Goal: Task Accomplishment & Management: Manage account settings

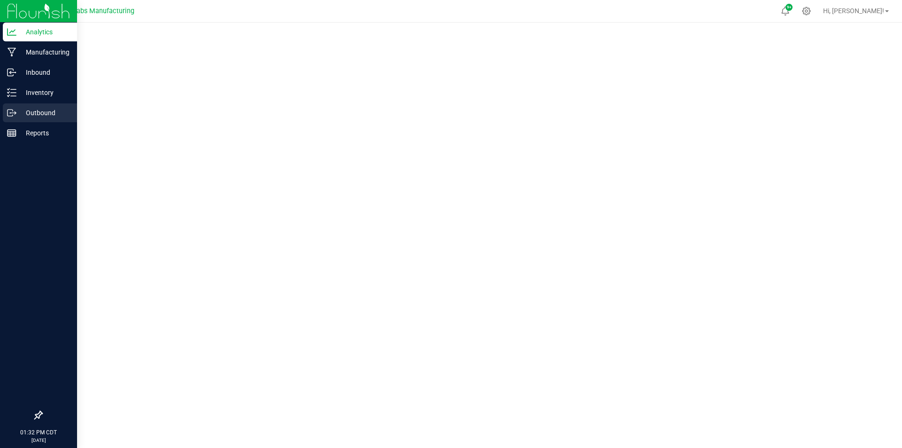
click at [23, 105] on div "Outbound" at bounding box center [40, 112] width 74 height 19
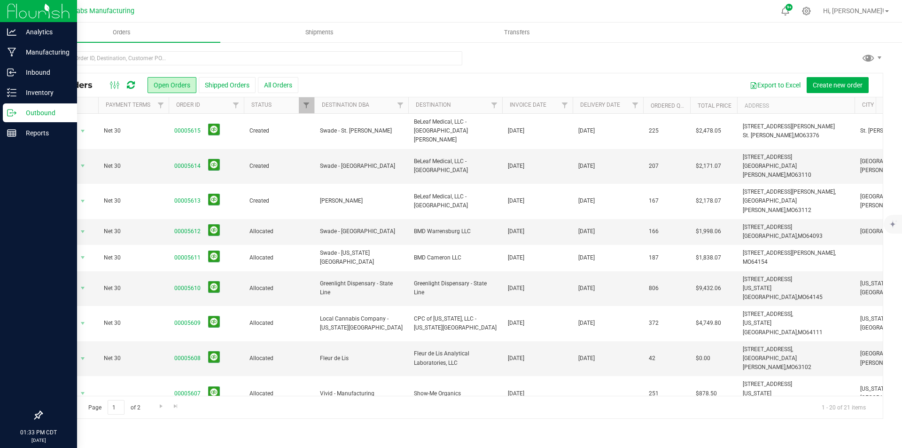
click at [19, 4] on img at bounding box center [38, 11] width 63 height 22
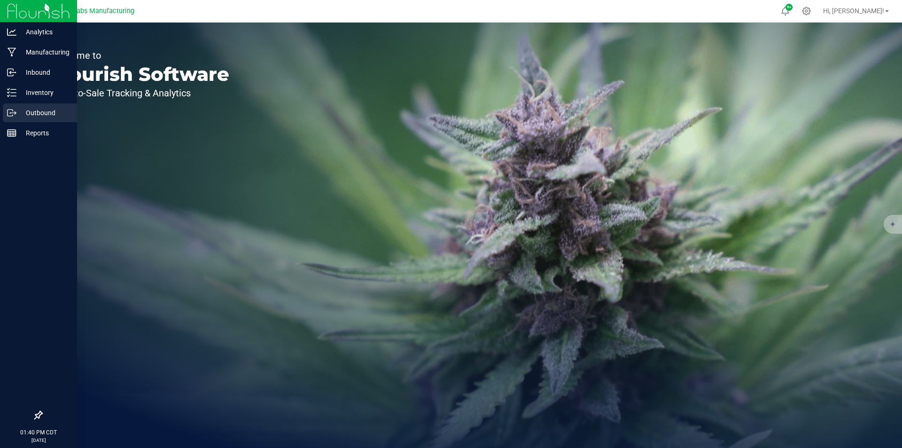
click at [17, 111] on p "Outbound" at bounding box center [44, 112] width 56 height 11
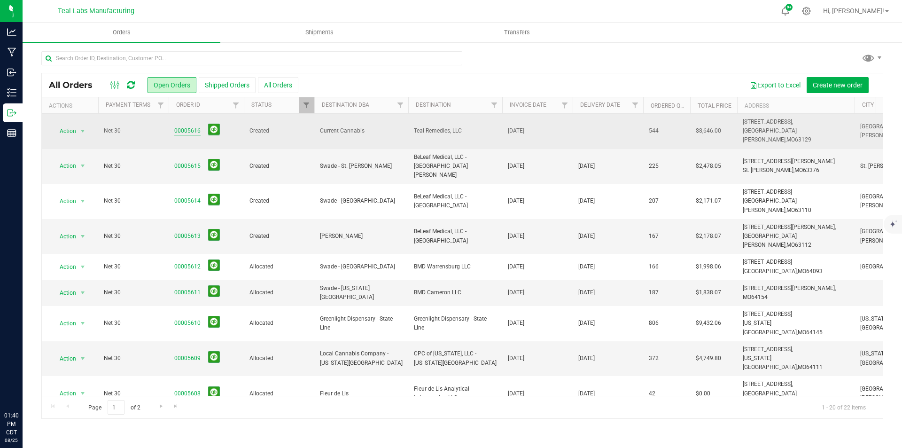
click at [183, 129] on link "00005616" at bounding box center [187, 130] width 26 height 9
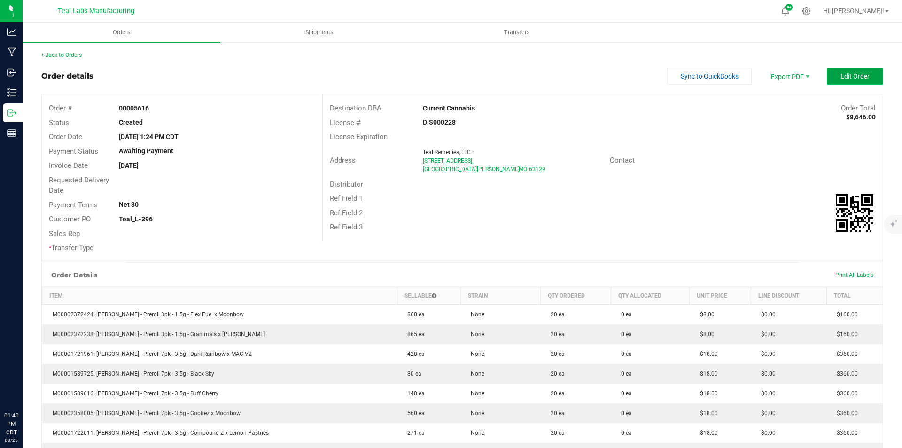
click at [845, 77] on span "Edit Order" at bounding box center [854, 76] width 29 height 8
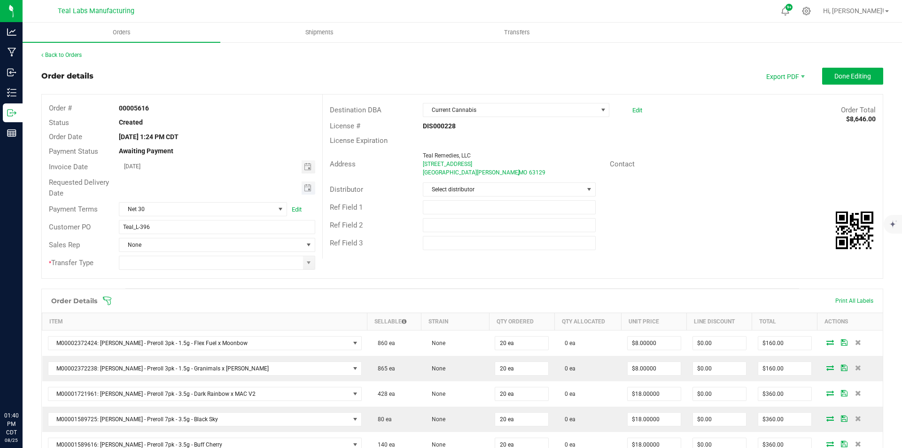
click at [302, 191] on span "Toggle calendar" at bounding box center [309, 187] width 14 height 13
click at [216, 295] on span "28" at bounding box center [216, 295] width 14 height 15
type input "[DATE]"
click at [305, 259] on span at bounding box center [309, 263] width 8 height 8
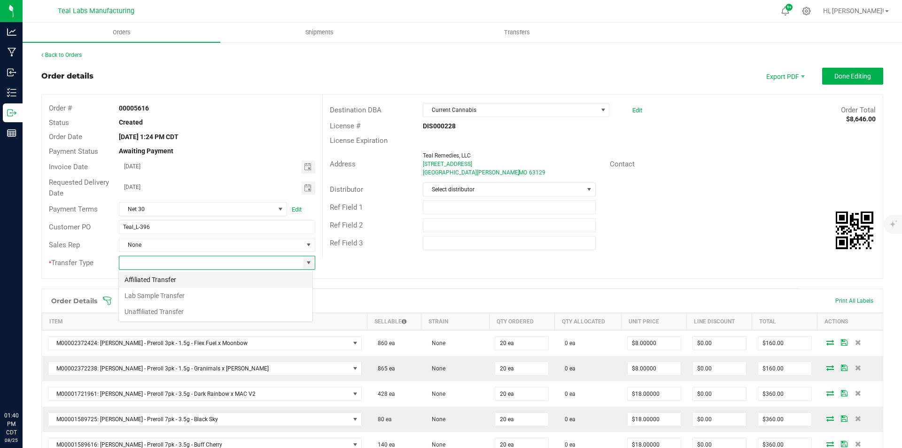
scroll to position [14, 194]
click at [265, 306] on li "Unaffiliated Transfer" at bounding box center [216, 311] width 194 height 16
type input "Unaffiliated Transfer"
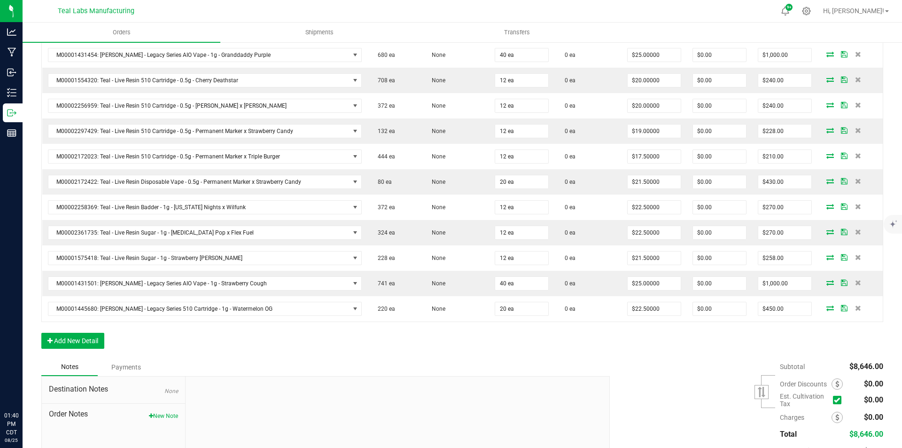
scroll to position [705, 0]
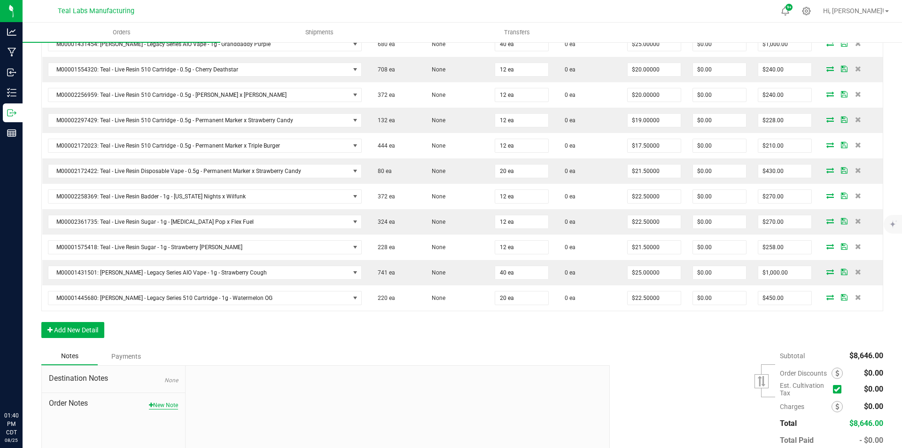
click at [163, 403] on button "New Note" at bounding box center [163, 405] width 29 height 8
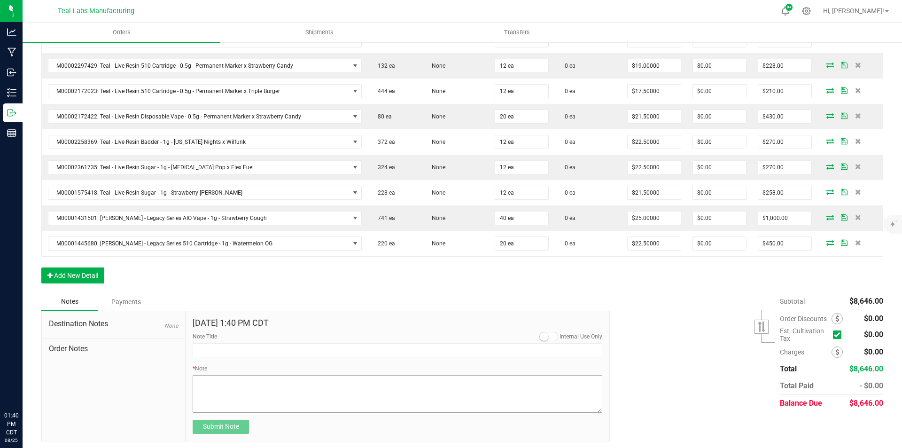
scroll to position [762, 0]
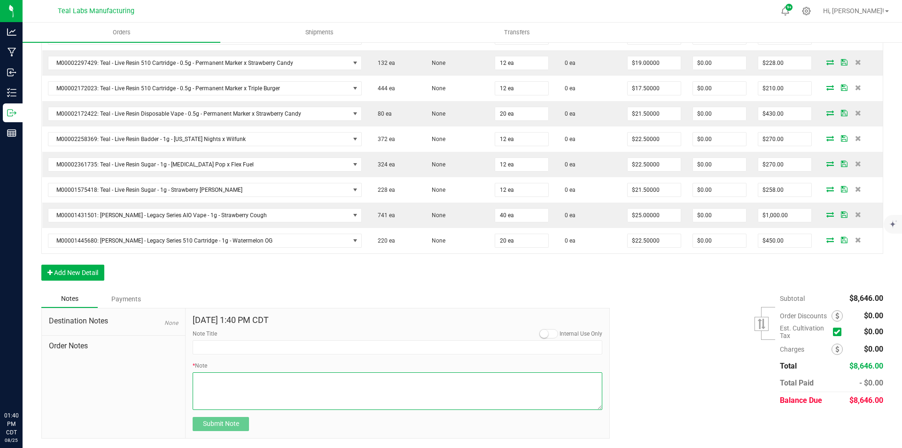
click at [236, 386] on textarea "* Note" at bounding box center [398, 391] width 410 height 38
type textarea "Keep on crushin', Current Crew! Thanks for being the dream team we always imagi…"
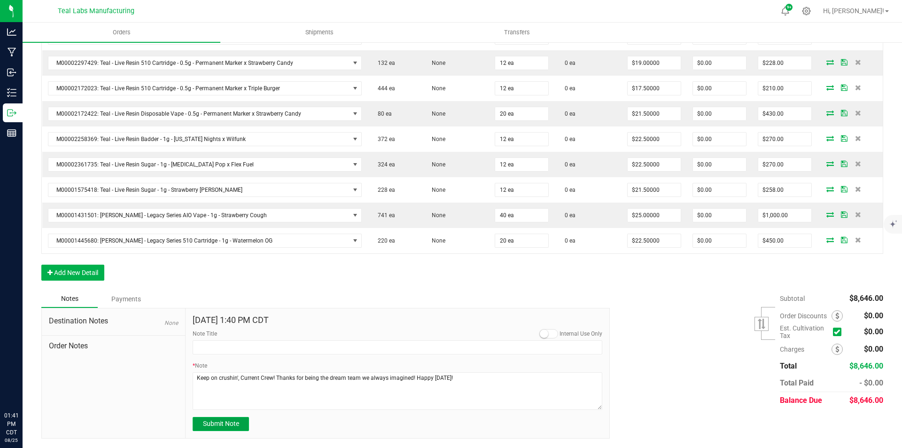
click at [231, 426] on span "Submit Note" at bounding box center [221, 423] width 36 height 8
type input "[DATE] 13:41 PM CDT"
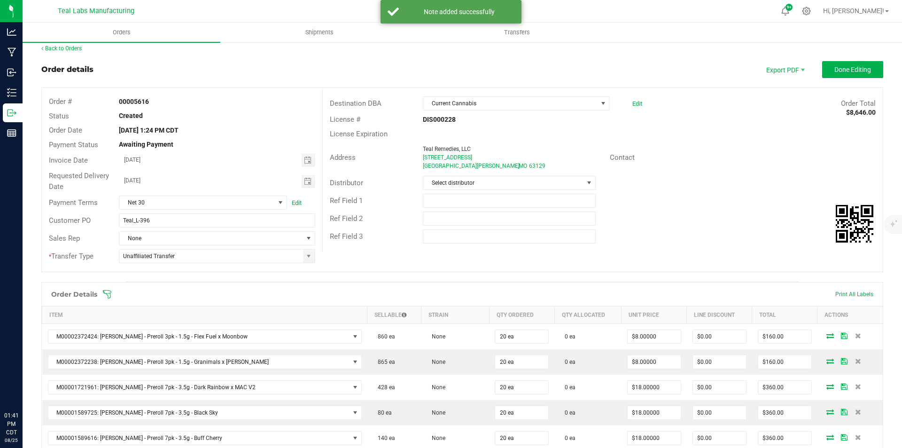
scroll to position [0, 0]
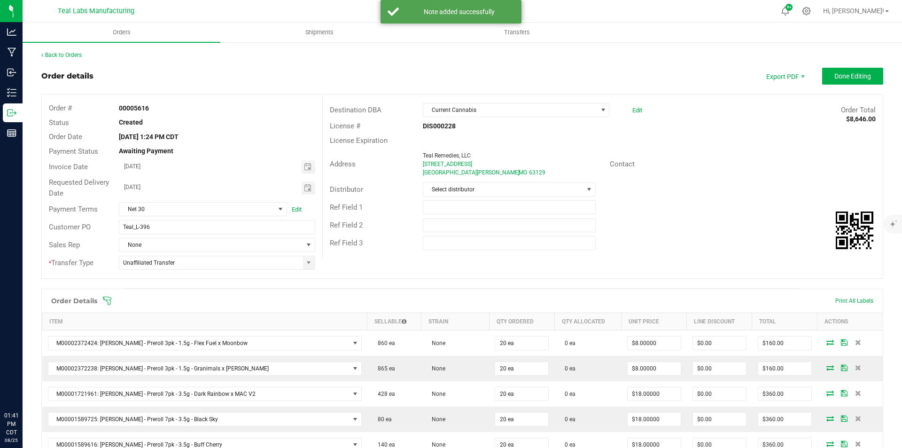
click at [851, 80] on span "Done Editing" at bounding box center [852, 76] width 37 height 8
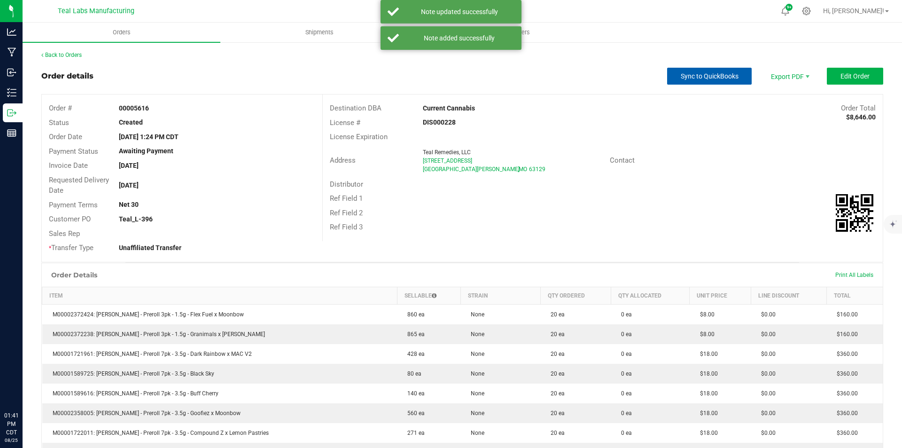
click at [711, 75] on span "Sync to QuickBooks" at bounding box center [710, 76] width 58 height 8
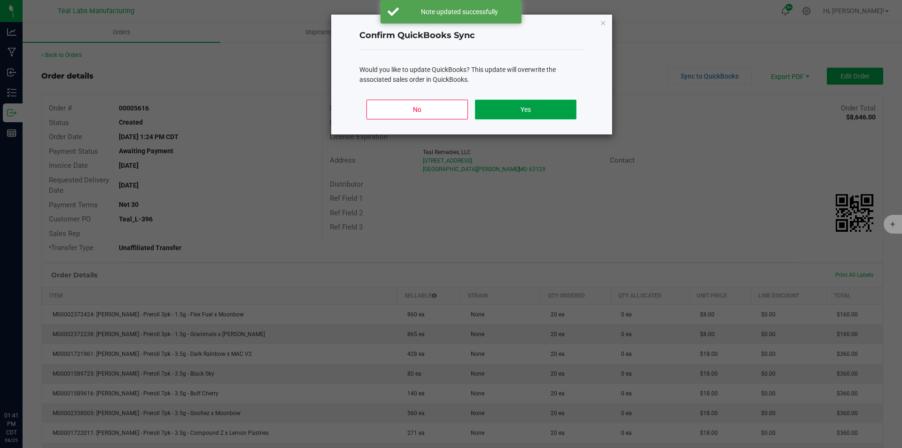
click at [559, 109] on button "Yes" at bounding box center [525, 110] width 101 height 20
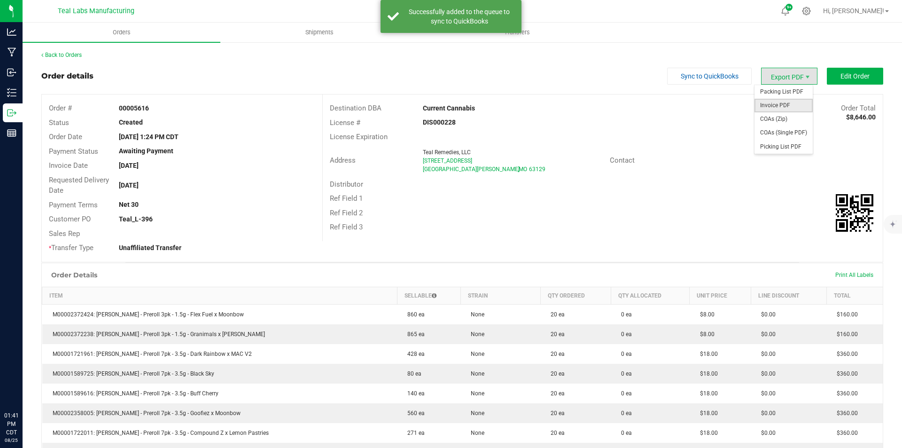
click at [791, 102] on span "Invoice PDF" at bounding box center [783, 106] width 58 height 14
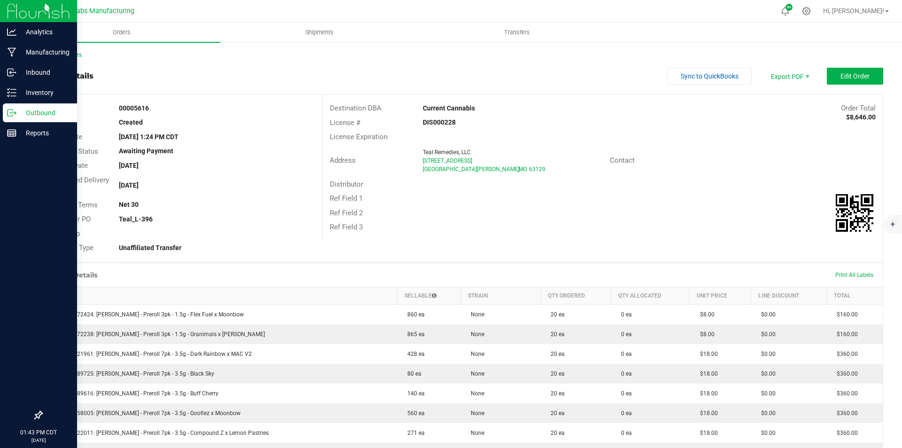
click at [21, 113] on p "Outbound" at bounding box center [44, 112] width 56 height 11
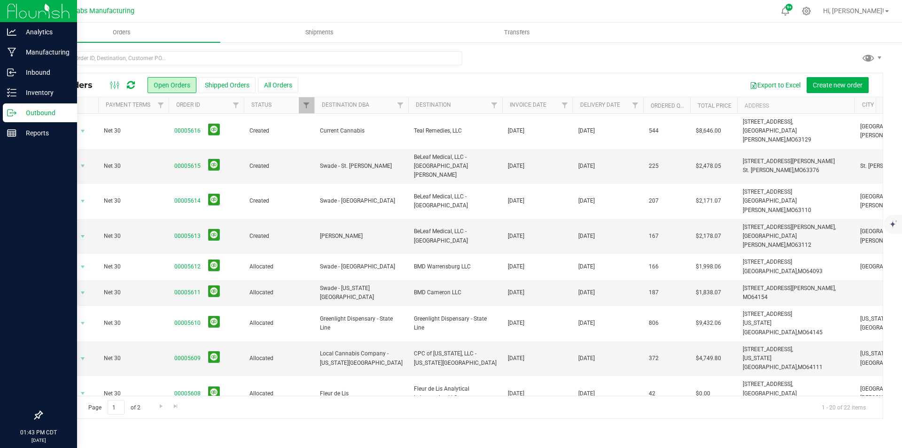
click at [34, 12] on img at bounding box center [38, 11] width 63 height 22
